Goal: Information Seeking & Learning: Learn about a topic

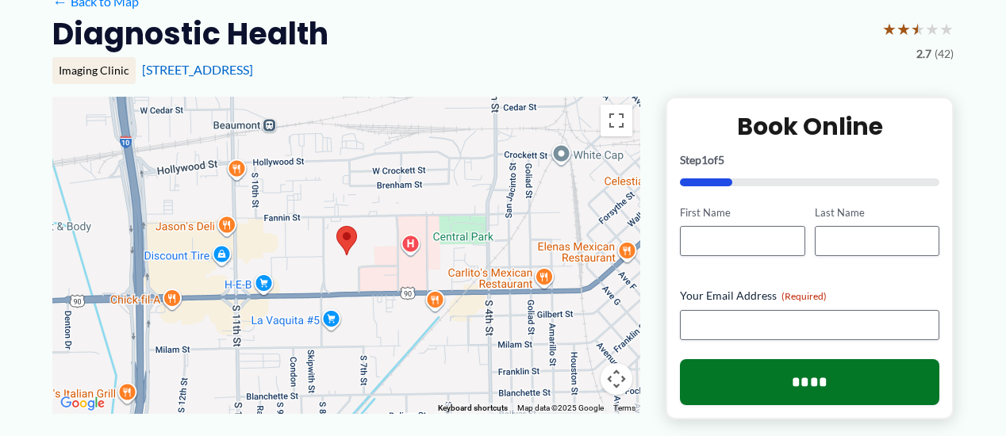
scroll to position [159, 0]
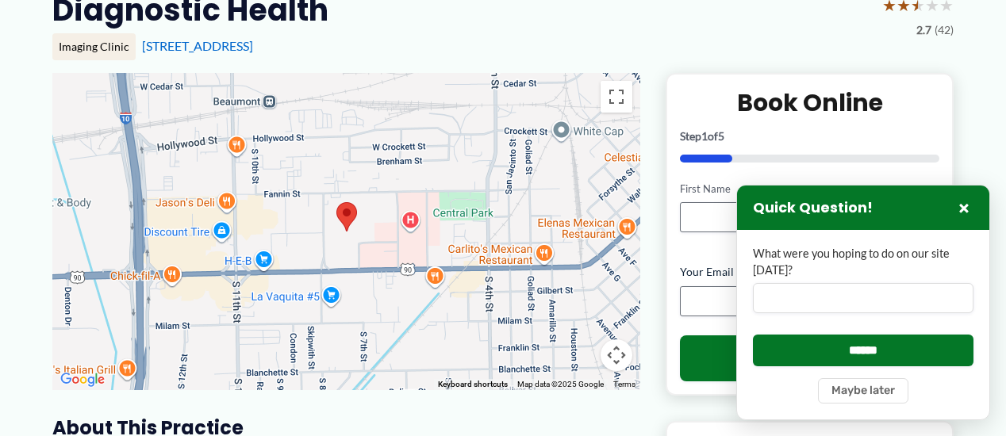
click at [966, 212] on button "×" at bounding box center [964, 207] width 19 height 19
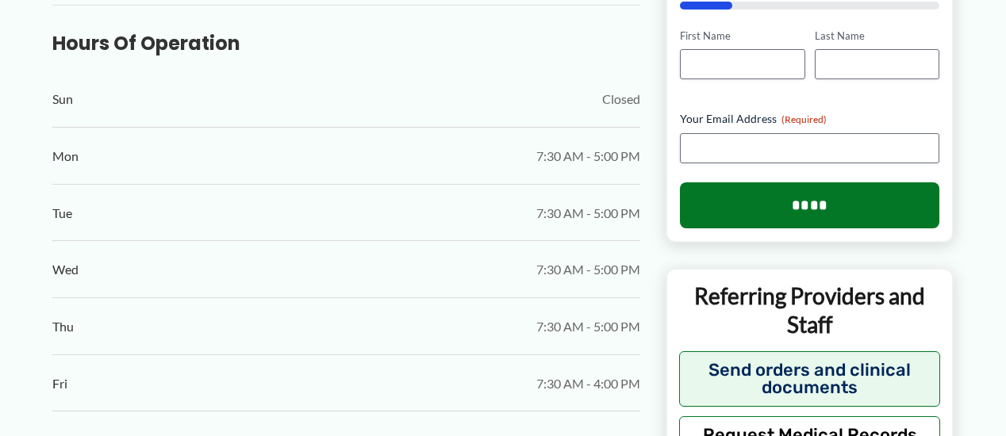
scroll to position [555, 0]
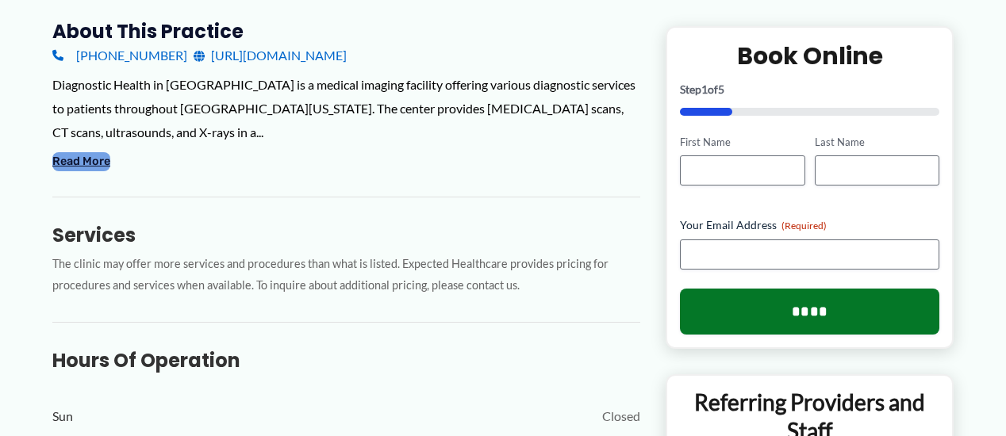
click at [71, 152] on button "Read More" at bounding box center [81, 161] width 58 height 19
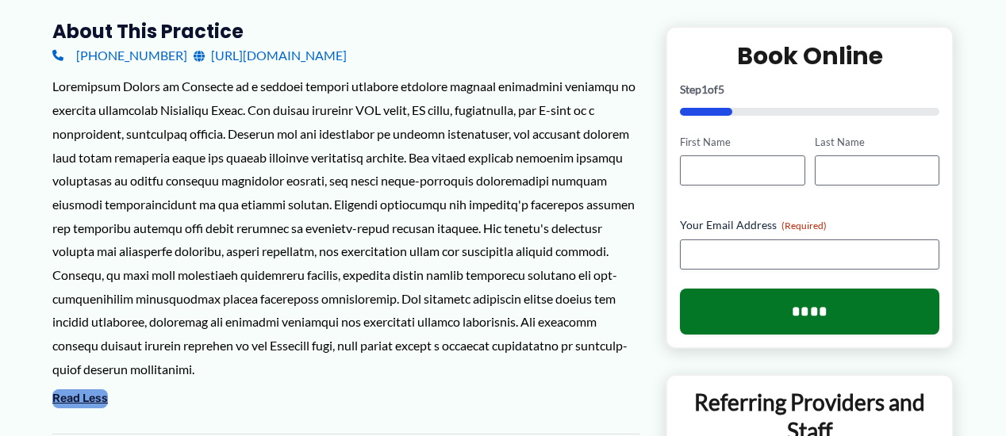
click at [78, 396] on button "Read Less" at bounding box center [80, 399] width 56 height 19
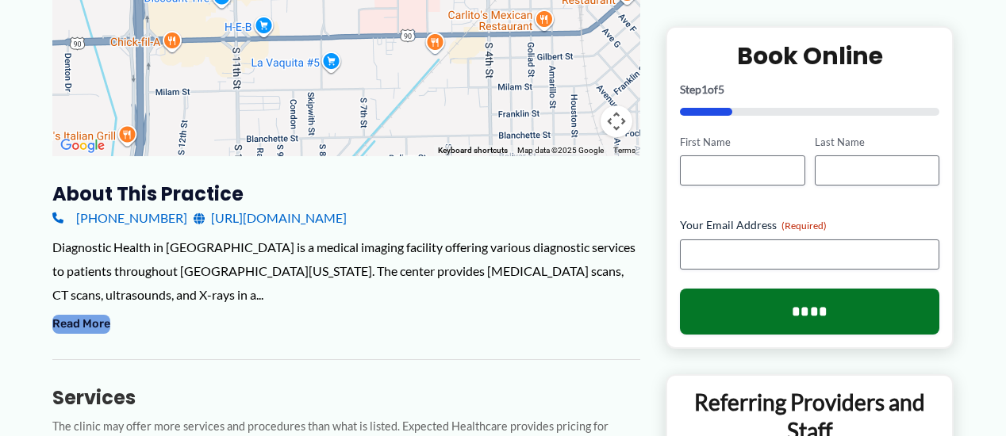
scroll to position [317, 0]
